Goal: Task Accomplishment & Management: Complete application form

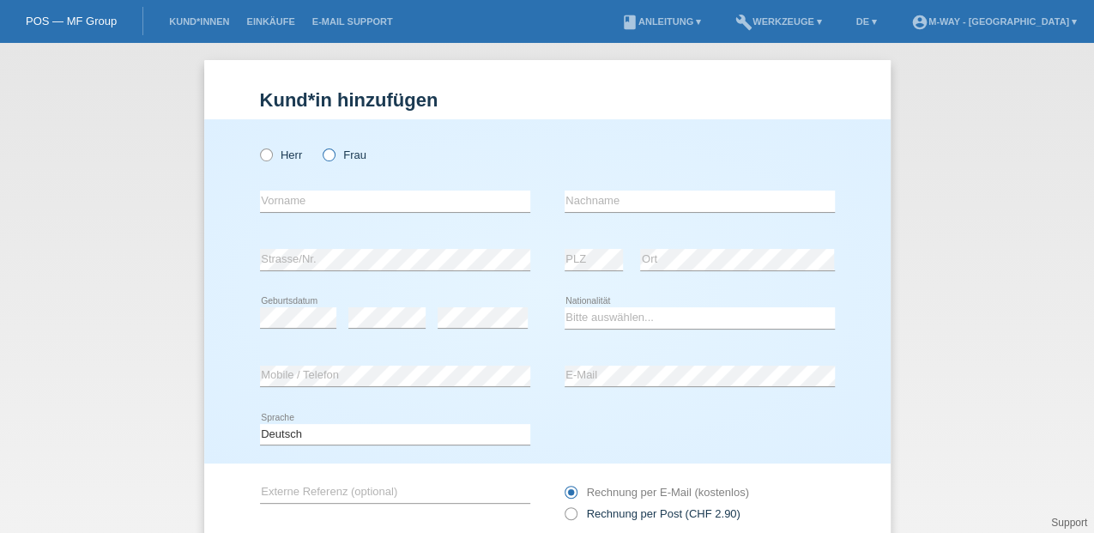
click at [320, 146] on icon at bounding box center [320, 146] width 0 height 0
click at [324, 155] on input "Frau" at bounding box center [328, 153] width 11 height 11
radio input "true"
drag, startPoint x: 288, startPoint y: 207, endPoint x: 309, endPoint y: 203, distance: 21.0
click at [290, 207] on input "text" at bounding box center [395, 201] width 270 height 21
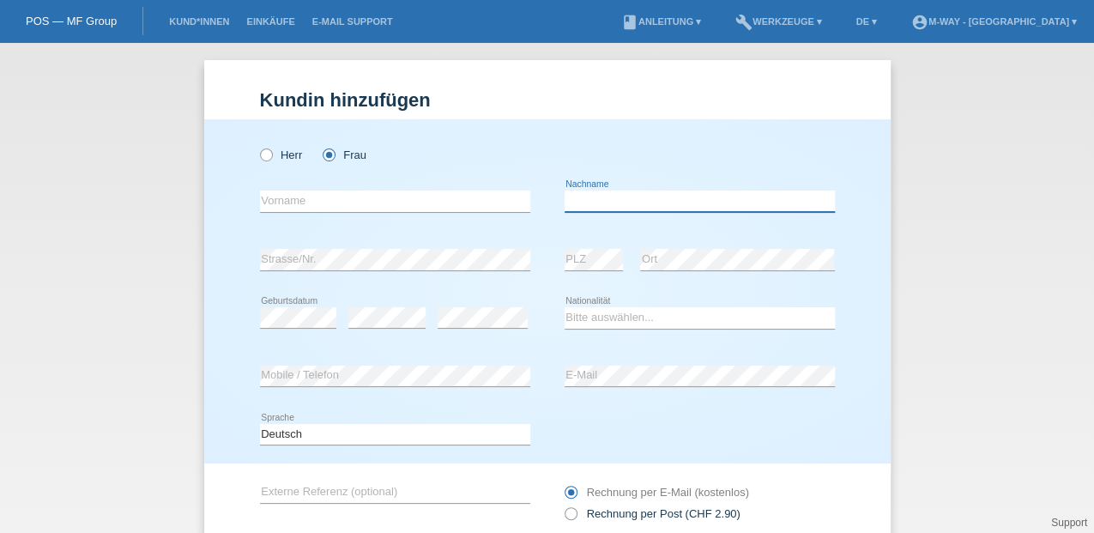
drag, startPoint x: 584, startPoint y: 203, endPoint x: 670, endPoint y: 182, distance: 89.3
click at [584, 203] on input "text" at bounding box center [700, 201] width 270 height 21
type input "[PERSON_NAME]"
click at [192, 20] on link "Kund*innen" at bounding box center [199, 21] width 77 height 10
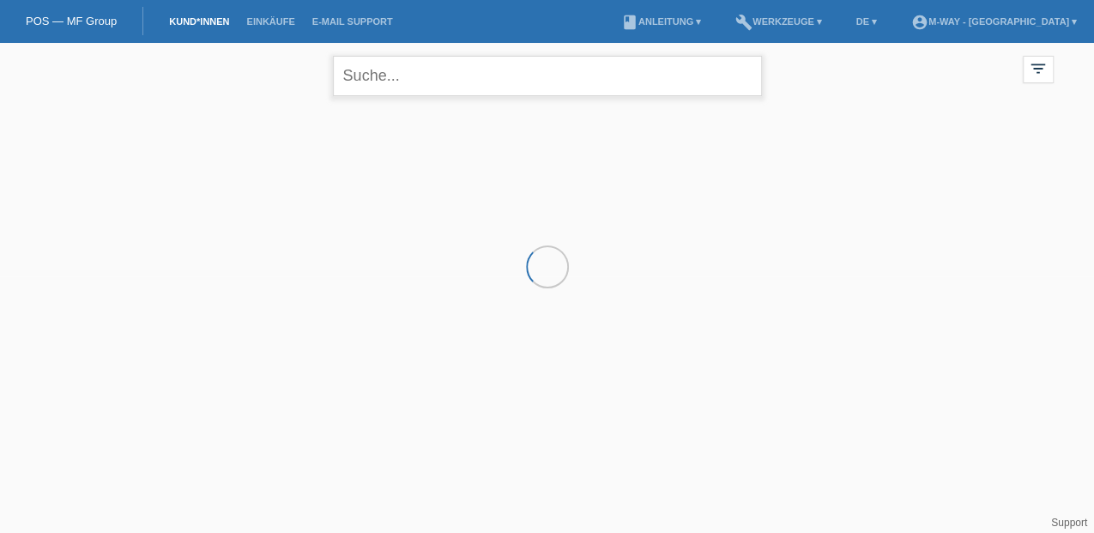
click at [390, 81] on input "text" at bounding box center [547, 76] width 429 height 40
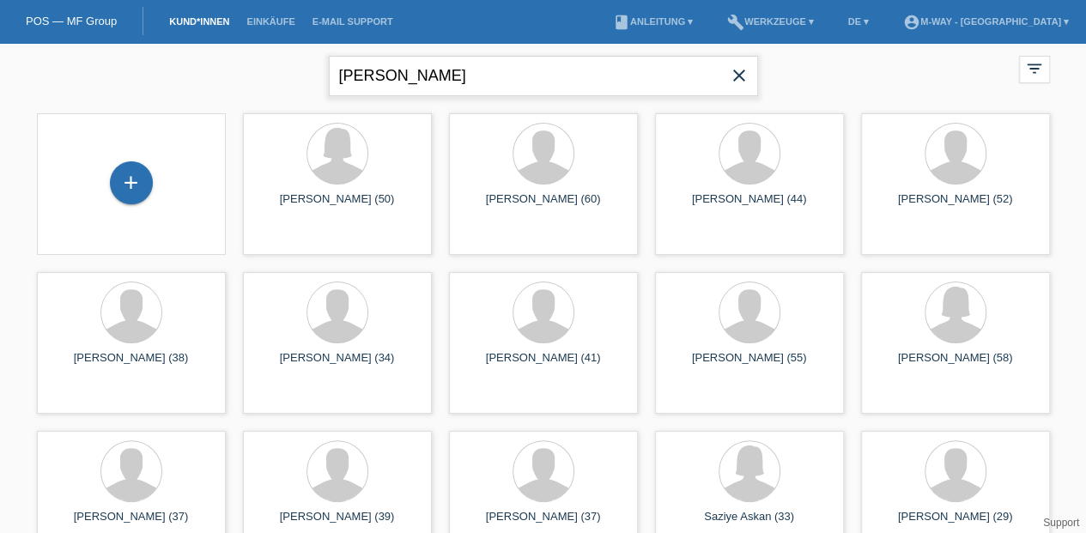
type input "Berisha"
click at [189, 17] on link "Kund*innen" at bounding box center [199, 21] width 77 height 10
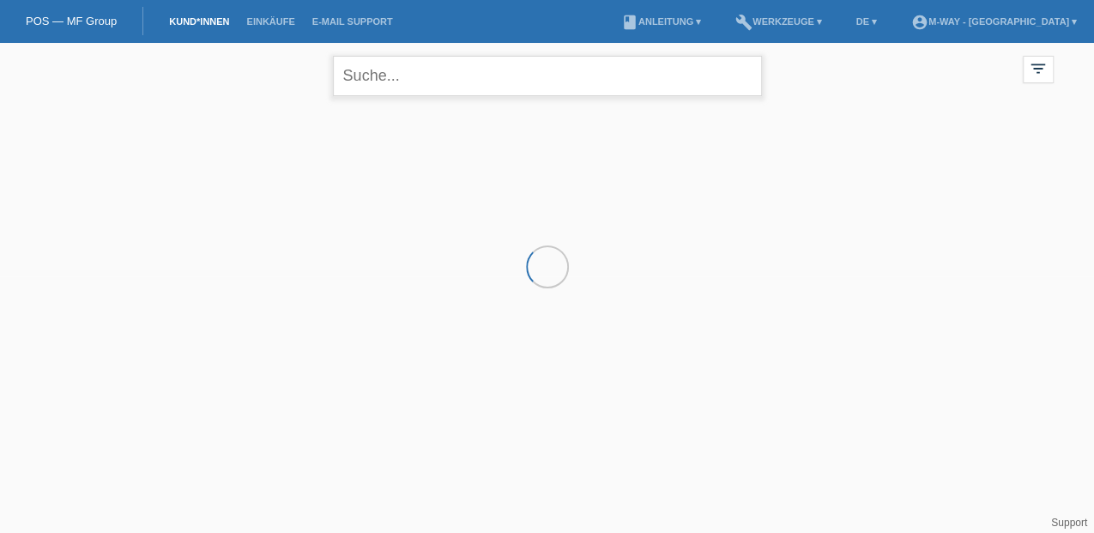
click at [393, 72] on input "text" at bounding box center [547, 76] width 429 height 40
click at [61, 20] on link "POS — MF Group" at bounding box center [71, 21] width 91 height 13
click at [74, 22] on link "POS — MF Group" at bounding box center [71, 21] width 91 height 13
click at [91, 15] on link "POS — MF Group" at bounding box center [71, 21] width 91 height 13
drag, startPoint x: 397, startPoint y: 73, endPoint x: 118, endPoint y: 73, distance: 279.0
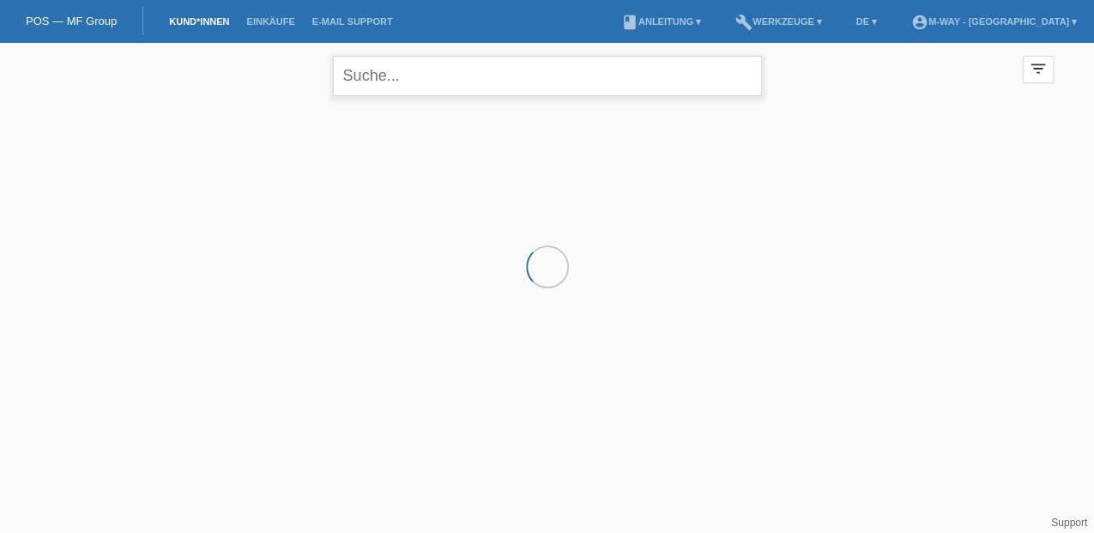
click at [202, 71] on div "close filter_list view_module Alle Kund*innen anzeigen star Markierte Kund*inne…" at bounding box center [548, 74] width 1030 height 62
click at [45, 21] on link "POS — MF Group" at bounding box center [71, 21] width 91 height 13
click at [76, 17] on link "POS — MF Group" at bounding box center [71, 21] width 91 height 13
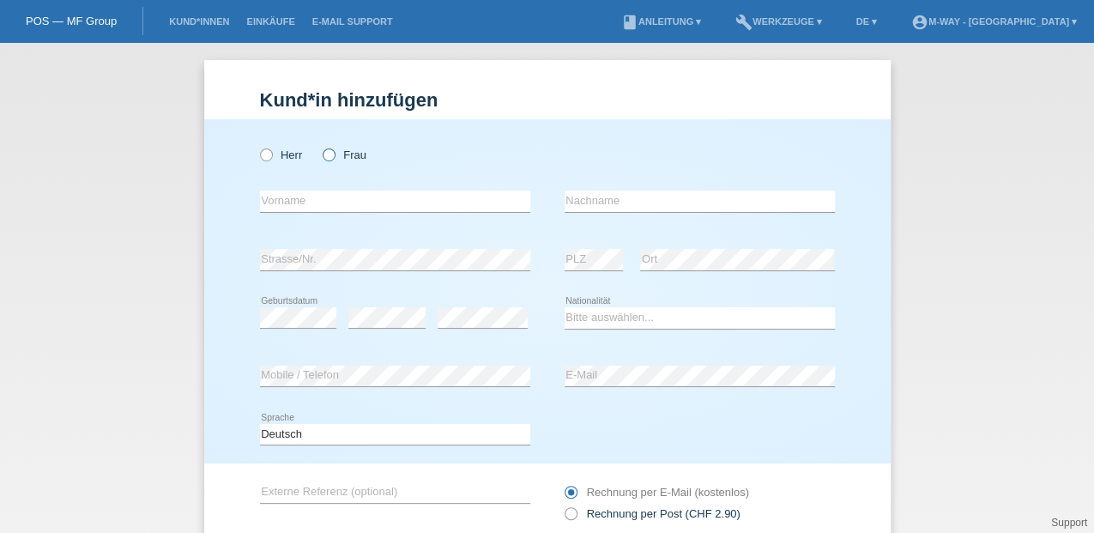
click at [320, 146] on icon at bounding box center [320, 146] width 0 height 0
click at [323, 151] on input "Frau" at bounding box center [328, 153] width 11 height 11
radio input "true"
click at [273, 203] on input "text" at bounding box center [395, 201] width 270 height 21
type input "Egzona"
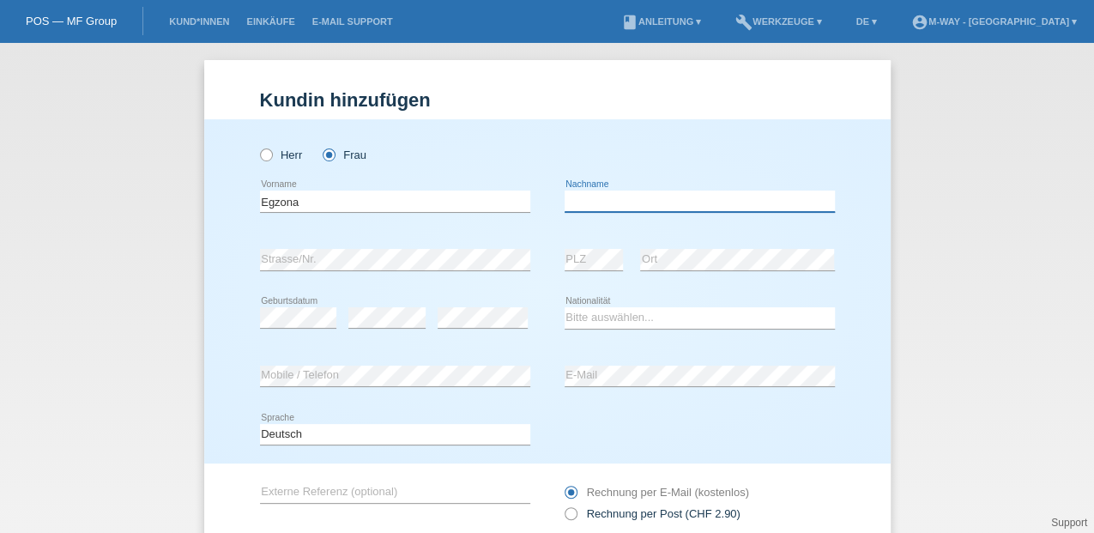
click at [582, 203] on input "text" at bounding box center [700, 201] width 270 height 21
type input "Berisha"
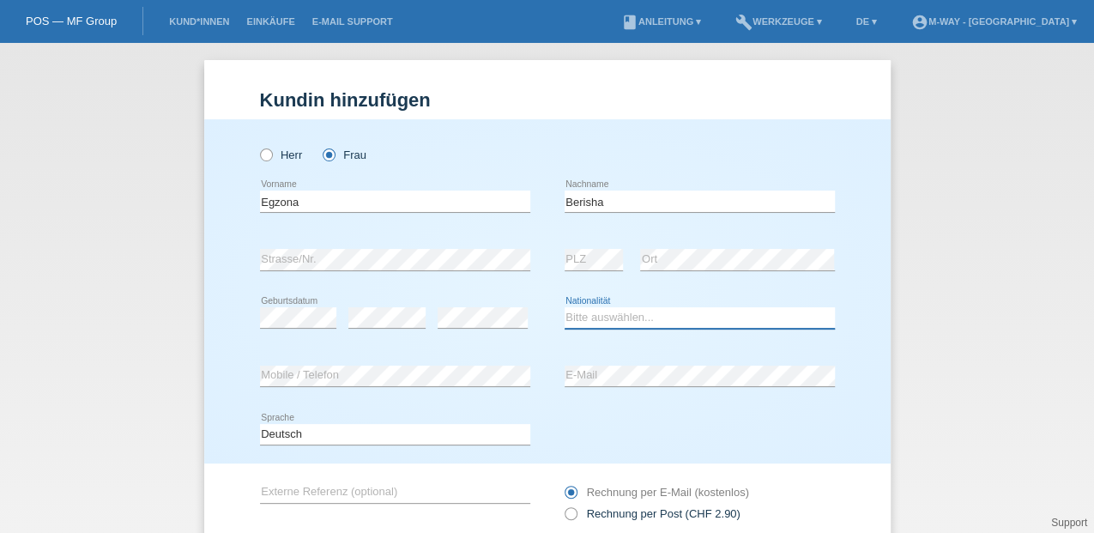
click at [601, 316] on select "Bitte auswählen... Schweiz Deutschland Liechtenstein Österreich ------------ Af…" at bounding box center [700, 317] width 270 height 21
select select "CH"
click at [565, 307] on select "Bitte auswählen... Schweiz Deutschland Liechtenstein Österreich ------------ Af…" at bounding box center [700, 317] width 270 height 21
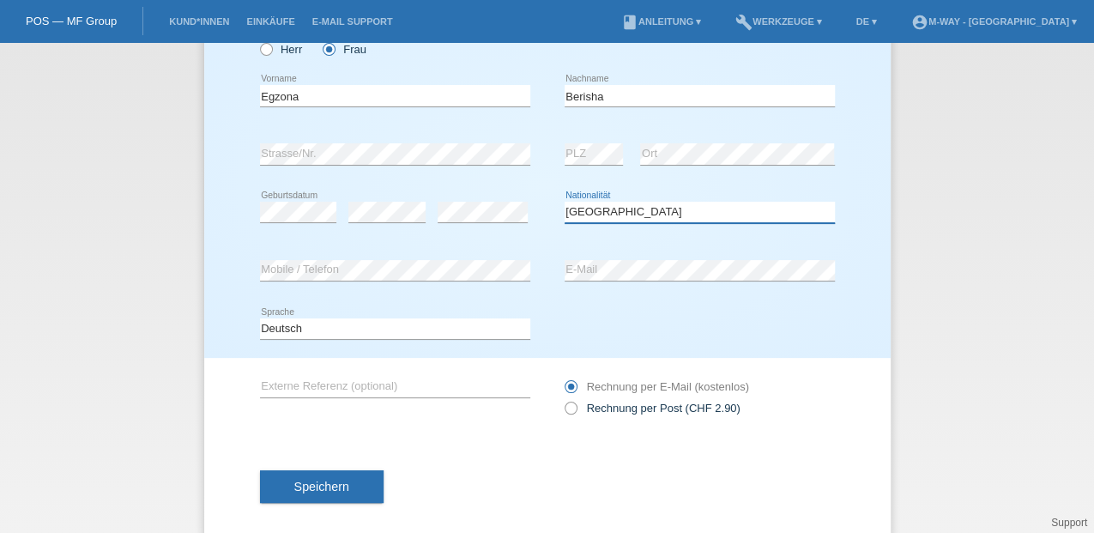
scroll to position [114, 0]
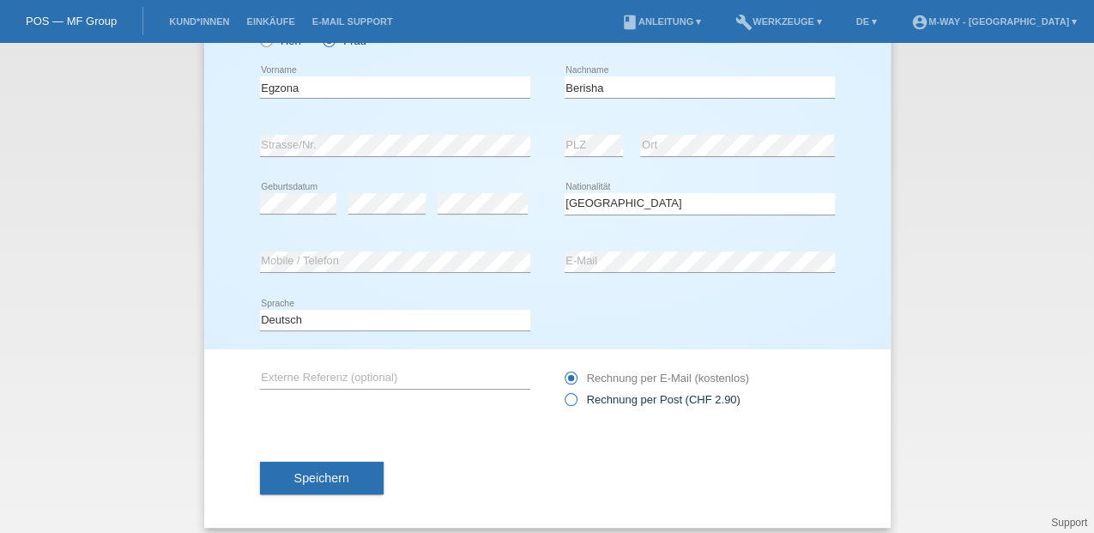
click at [618, 401] on label "Rechnung per Post (CHF 2.90)" at bounding box center [653, 399] width 176 height 13
click at [576, 401] on input "Rechnung per Post (CHF 2.90)" at bounding box center [570, 403] width 11 height 21
radio input "true"
click at [328, 481] on span "Speichern" at bounding box center [321, 478] width 55 height 14
click at [954, 335] on div "Kund*in hinzufügen Kunde hinzufügen Kundin hinzufügen Herr Frau Egzona error Vo…" at bounding box center [547, 288] width 1094 height 490
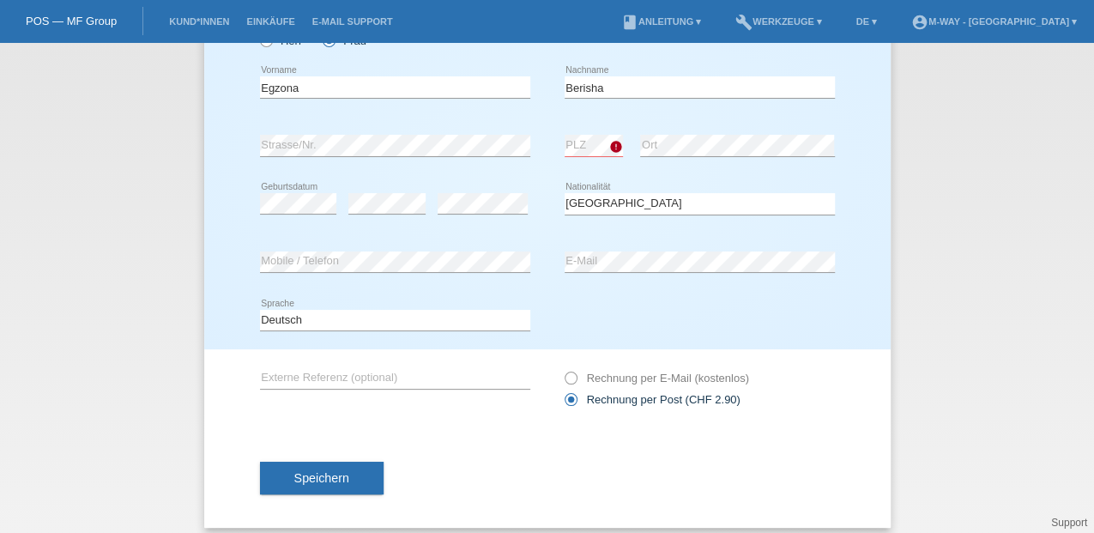
click at [871, 324] on div "Herr Frau Egzona error Vorname Berisha C" at bounding box center [547, 177] width 687 height 344
click at [311, 476] on span "Speichern" at bounding box center [321, 478] width 55 height 14
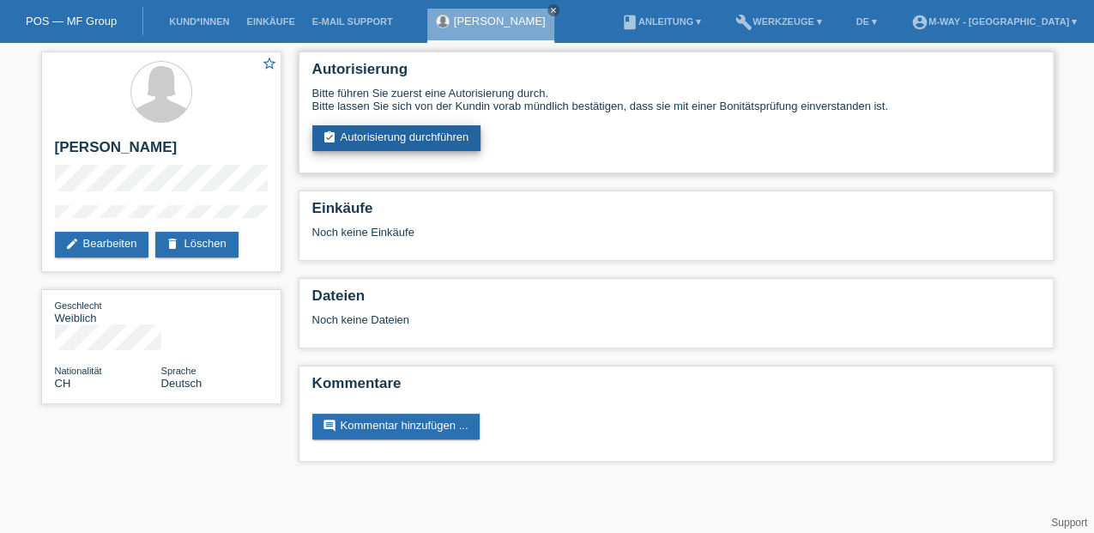
click at [385, 130] on link "assignment_turned_in Autorisierung durchführen" at bounding box center [396, 138] width 169 height 26
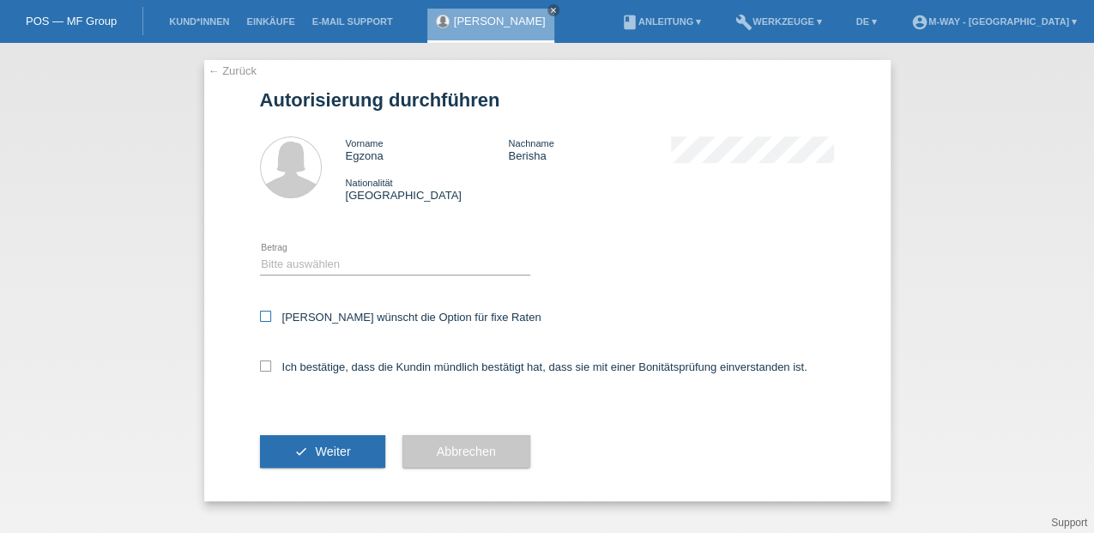
click at [262, 315] on icon at bounding box center [265, 316] width 11 height 11
click at [262, 315] on input "[PERSON_NAME] wünscht die Option für fixe Raten" at bounding box center [265, 316] width 11 height 11
checkbox input "true"
click at [269, 368] on icon at bounding box center [265, 366] width 11 height 11
click at [269, 368] on input "Ich bestätige, dass die Kundin mündlich bestätigt hat, dass sie mit einer Bonit…" at bounding box center [265, 366] width 11 height 11
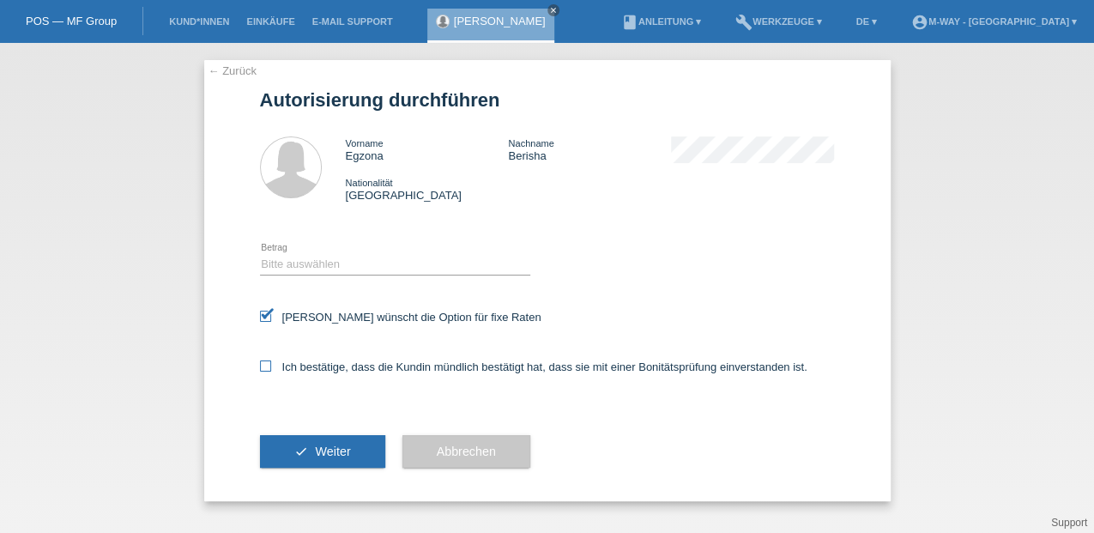
checkbox input "true"
click at [294, 258] on select "Bitte auswählen CHF 1.00 - CHF 499.00 CHF 500.00 - CHF 1'999.00 CHF 2'000.00 - …" at bounding box center [395, 264] width 270 height 21
select select "3"
click at [260, 254] on select "Bitte auswählen CHF 1.00 - CHF 499.00 CHF 500.00 - CHF 1'999.00 CHF 2'000.00 - …" at bounding box center [395, 264] width 270 height 21
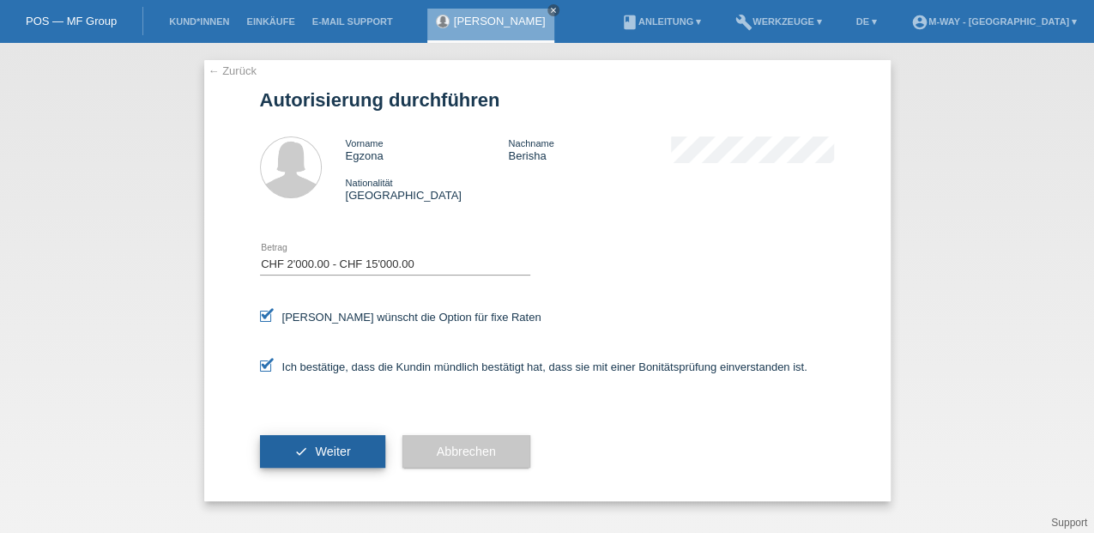
click at [322, 455] on span "Weiter" at bounding box center [332, 452] width 35 height 14
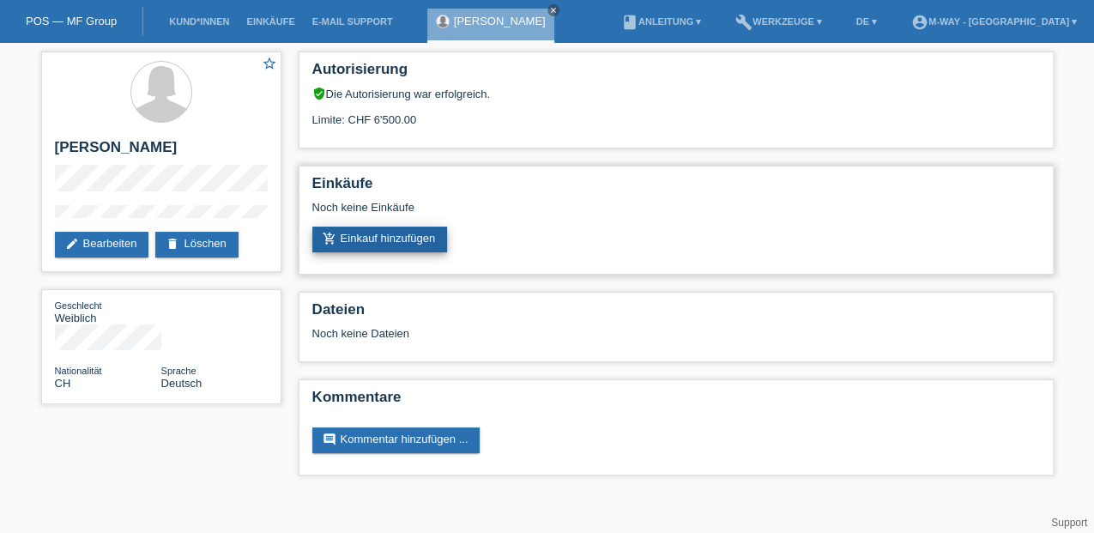
click at [421, 233] on link "add_shopping_cart Einkauf hinzufügen" at bounding box center [380, 240] width 136 height 26
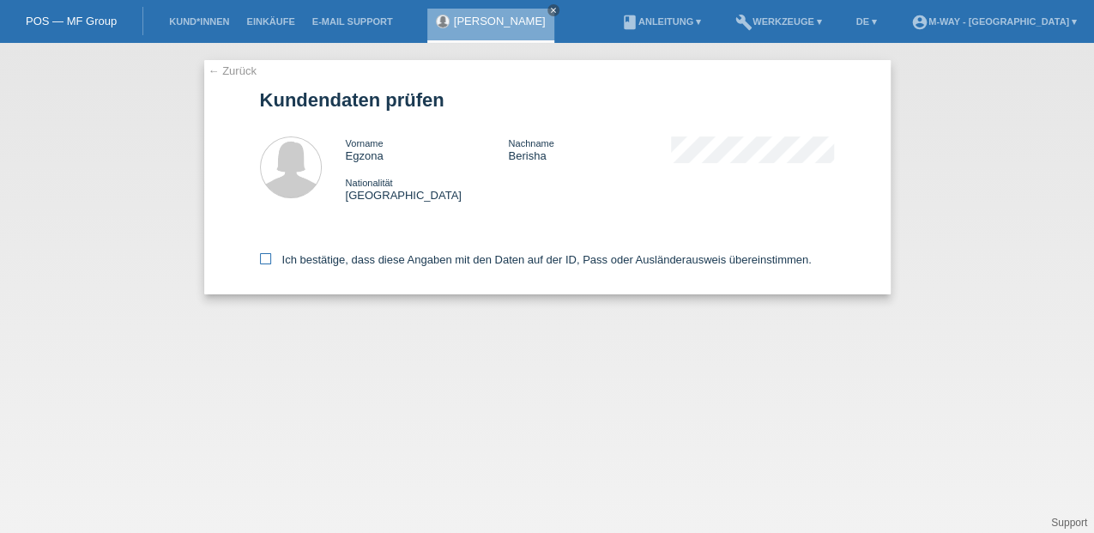
click at [263, 258] on icon at bounding box center [265, 258] width 11 height 11
click at [263, 258] on input "Ich bestätige, dass diese Angaben mit den Daten auf der ID, Pass oder Ausländer…" at bounding box center [265, 258] width 11 height 11
checkbox input "true"
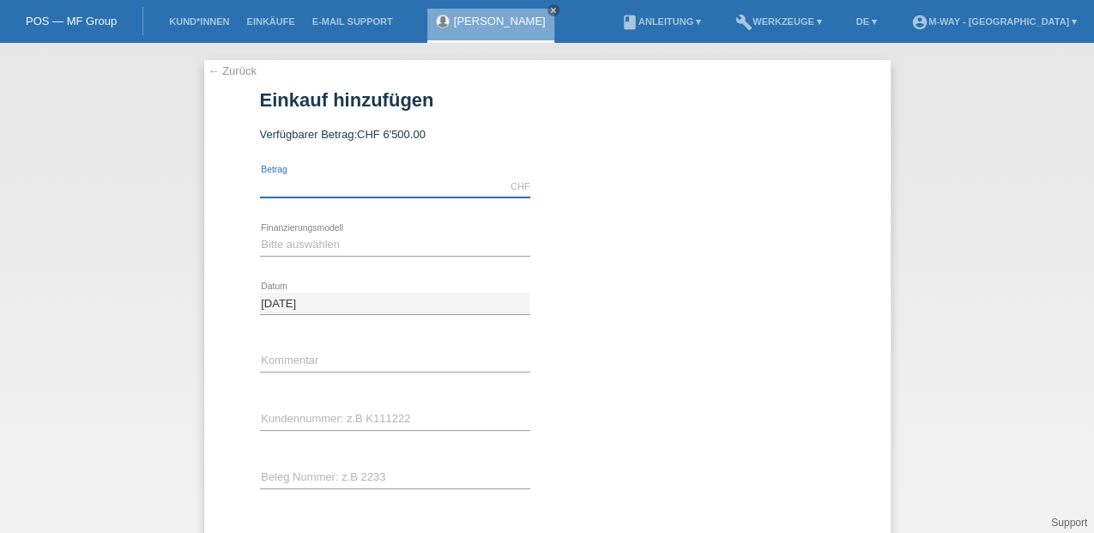
click at [338, 181] on input "text" at bounding box center [395, 186] width 270 height 21
type input "3800.00"
click at [326, 237] on select "Bitte auswählen Fixe Raten Kauf auf Rechnung mit Teilzahlungsoption" at bounding box center [395, 244] width 270 height 21
select select "77"
click at [260, 234] on select "Bitte auswählen Fixe Raten Kauf auf Rechnung mit Teilzahlungsoption" at bounding box center [395, 244] width 270 height 21
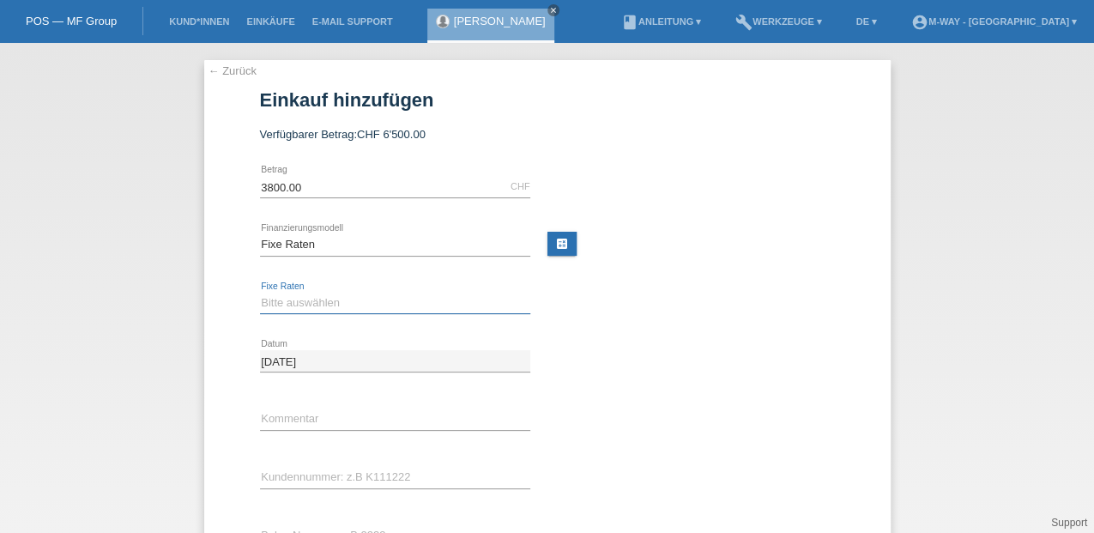
click at [288, 300] on select "Bitte auswählen 4 Raten 5 Raten 6 Raten 7 Raten 8 Raten 9 Raten 10 Raten 11 Rat…" at bounding box center [395, 303] width 270 height 21
select select "202"
click at [260, 293] on select "Bitte auswählen 4 Raten 5 Raten 6 Raten 7 Raten 8 Raten 9 Raten 10 Raten 11 Rat…" at bounding box center [395, 303] width 270 height 21
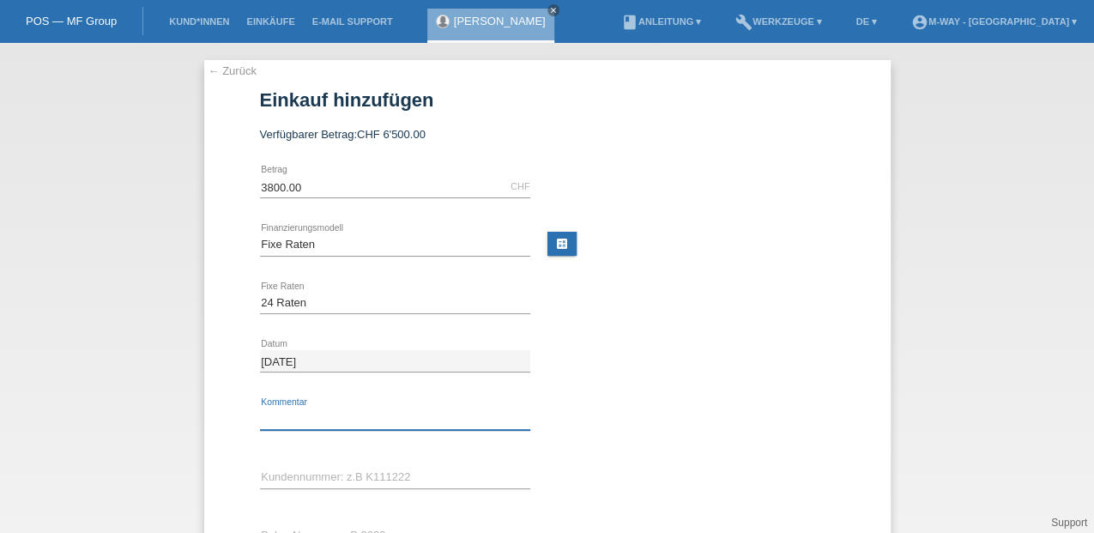
click at [276, 421] on input "text" at bounding box center [395, 419] width 270 height 21
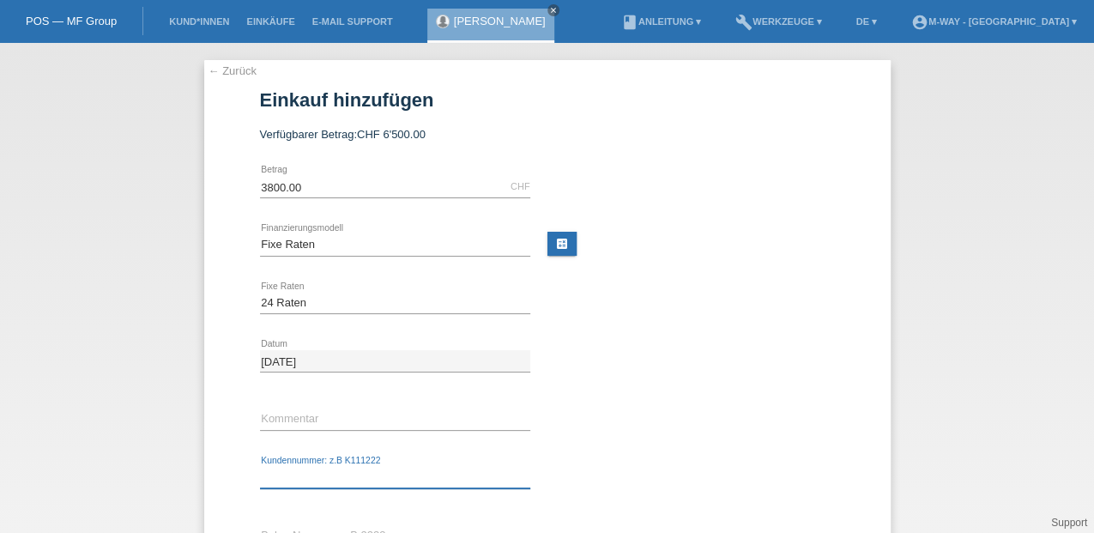
click at [283, 470] on input "text" at bounding box center [395, 477] width 270 height 21
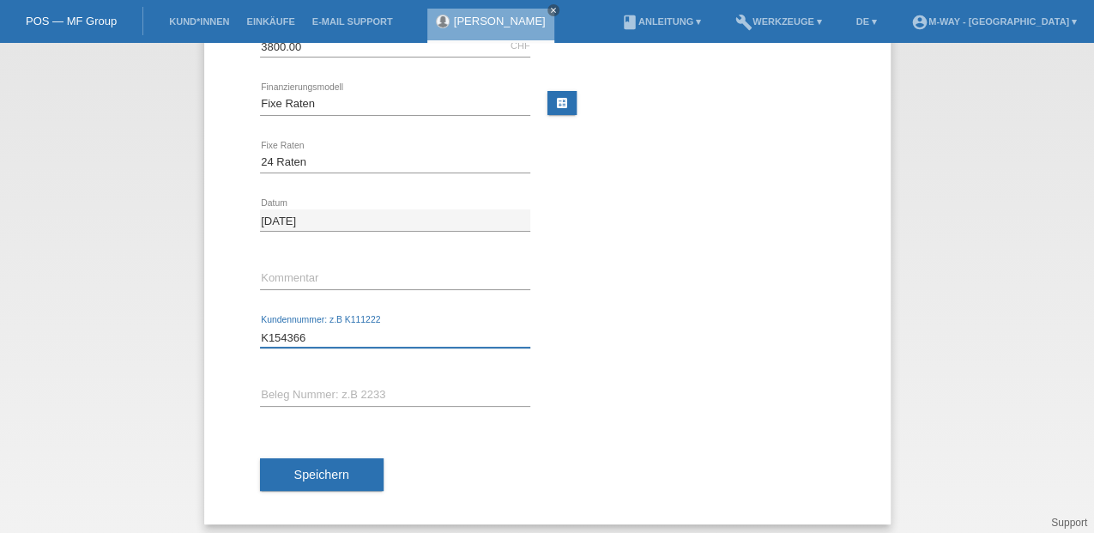
scroll to position [147, 0]
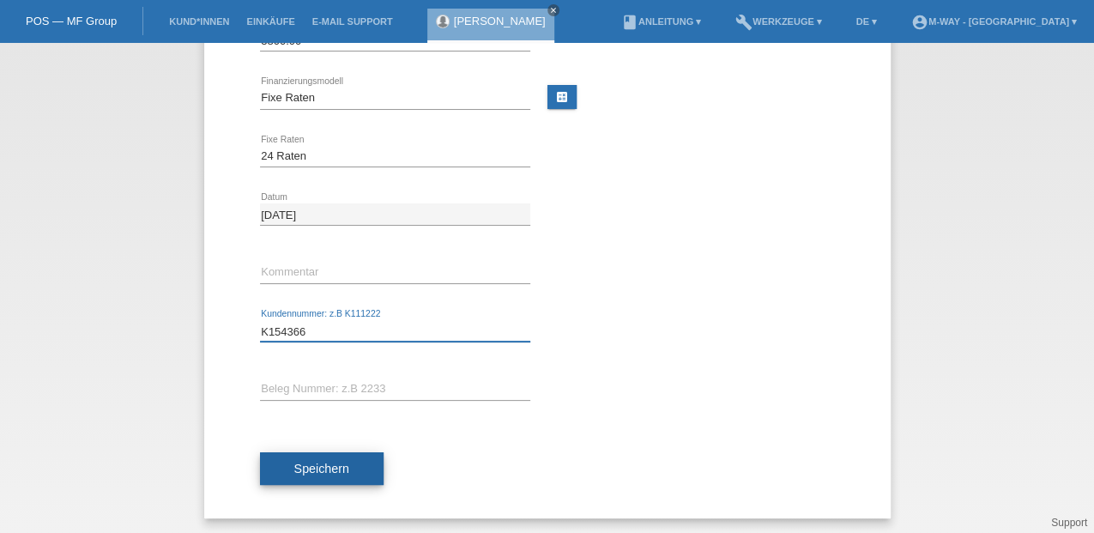
type input "K154366"
click at [327, 469] on span "Speichern" at bounding box center [321, 469] width 55 height 14
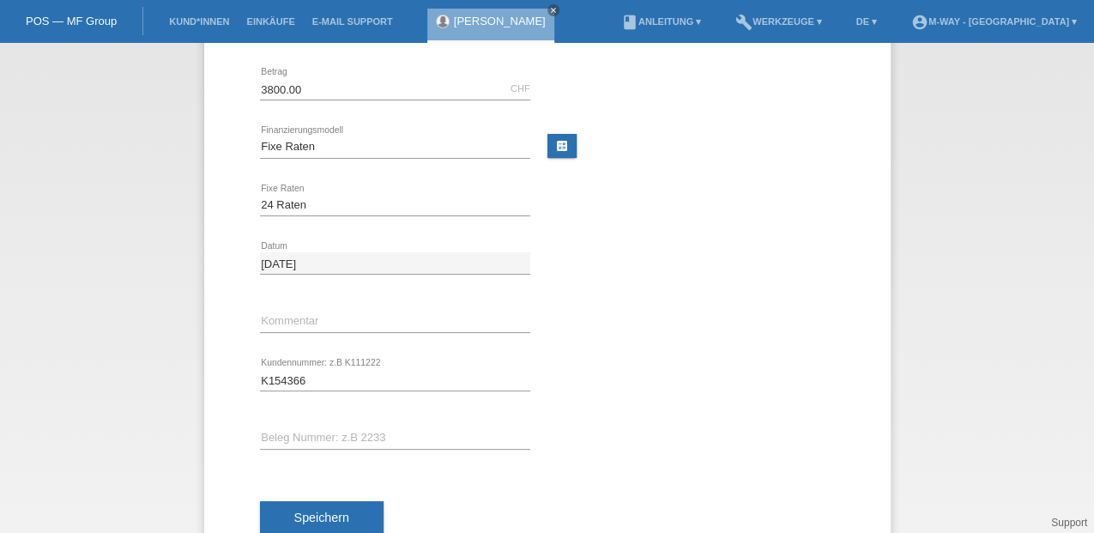
scroll to position [82, 0]
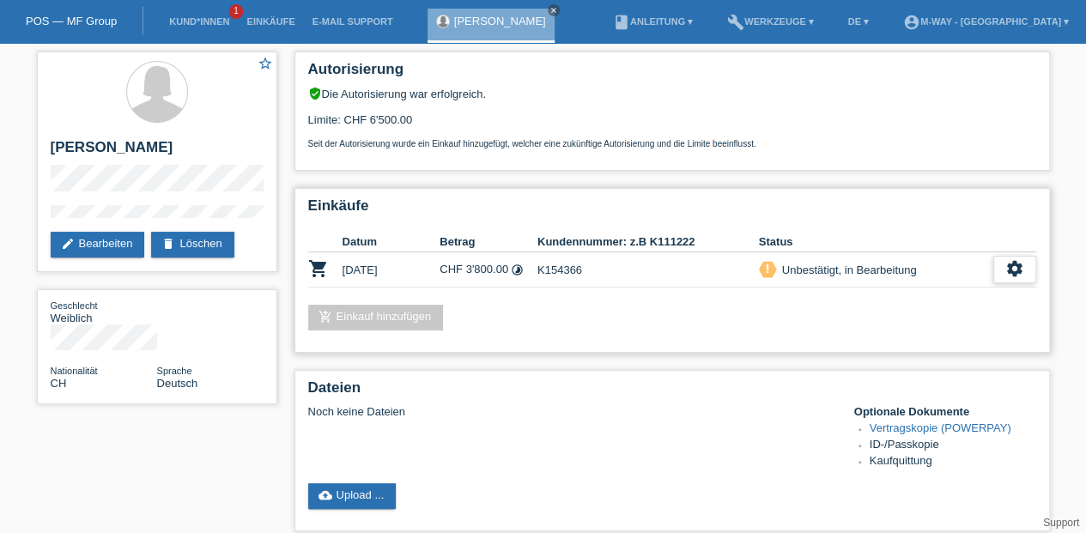
click at [1011, 264] on icon "settings" at bounding box center [1014, 268] width 19 height 19
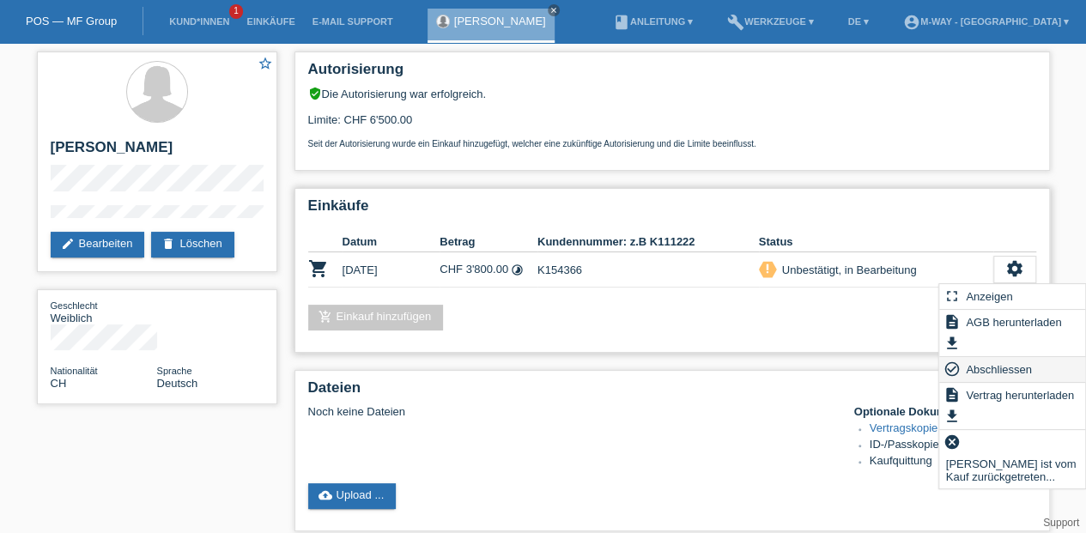
click at [989, 368] on span "Abschliessen" at bounding box center [998, 369] width 71 height 21
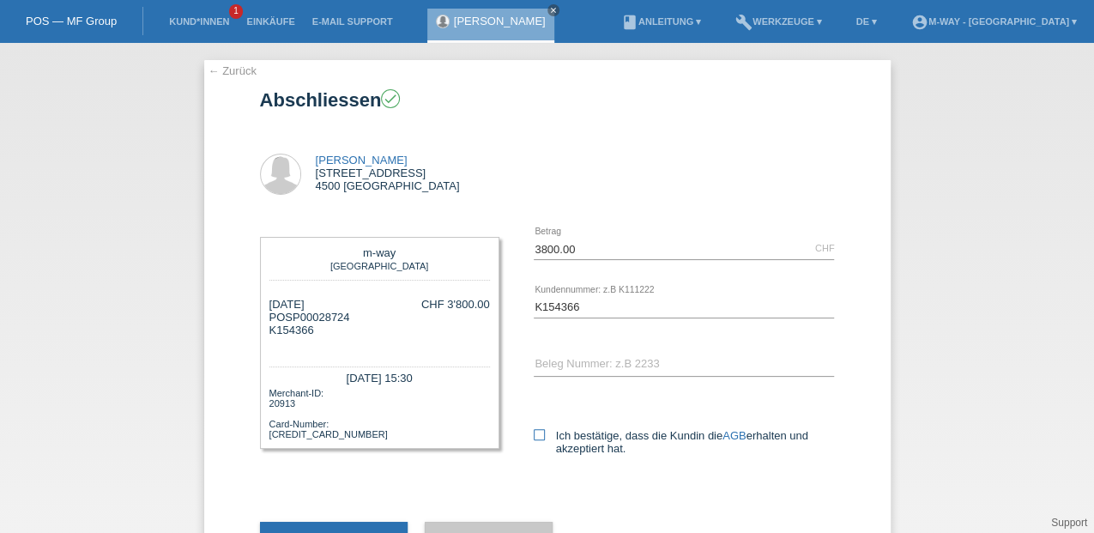
click at [535, 435] on icon at bounding box center [539, 434] width 11 height 11
click at [535, 435] on input "Ich bestätige, dass die Kundin die AGB erhalten und akzeptiert hat." at bounding box center [539, 434] width 11 height 11
checkbox input "true"
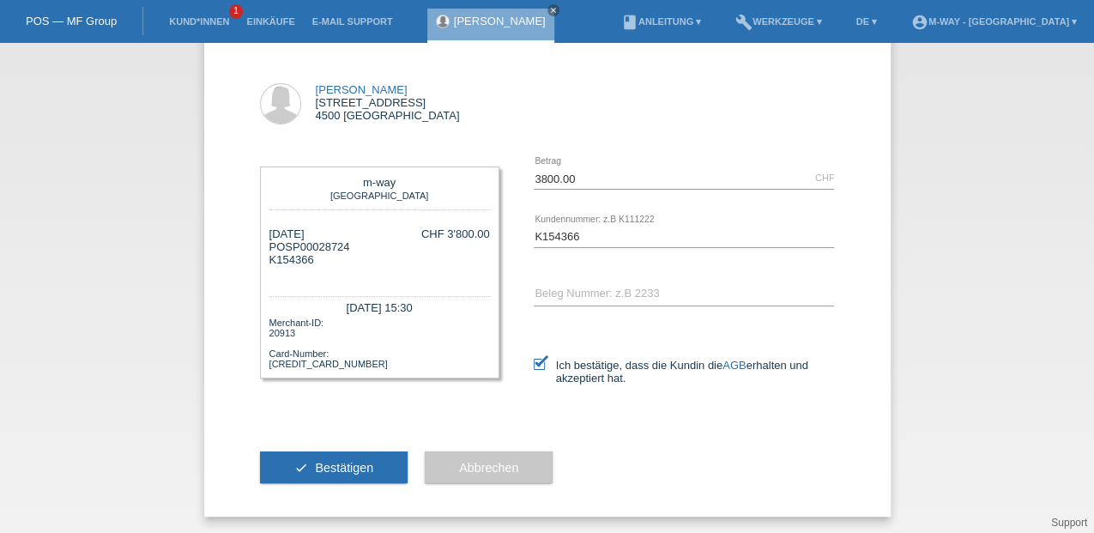
scroll to position [71, 0]
click at [335, 463] on span "Bestätigen" at bounding box center [344, 467] width 58 height 14
